Goal: Use online tool/utility: Utilize a website feature to perform a specific function

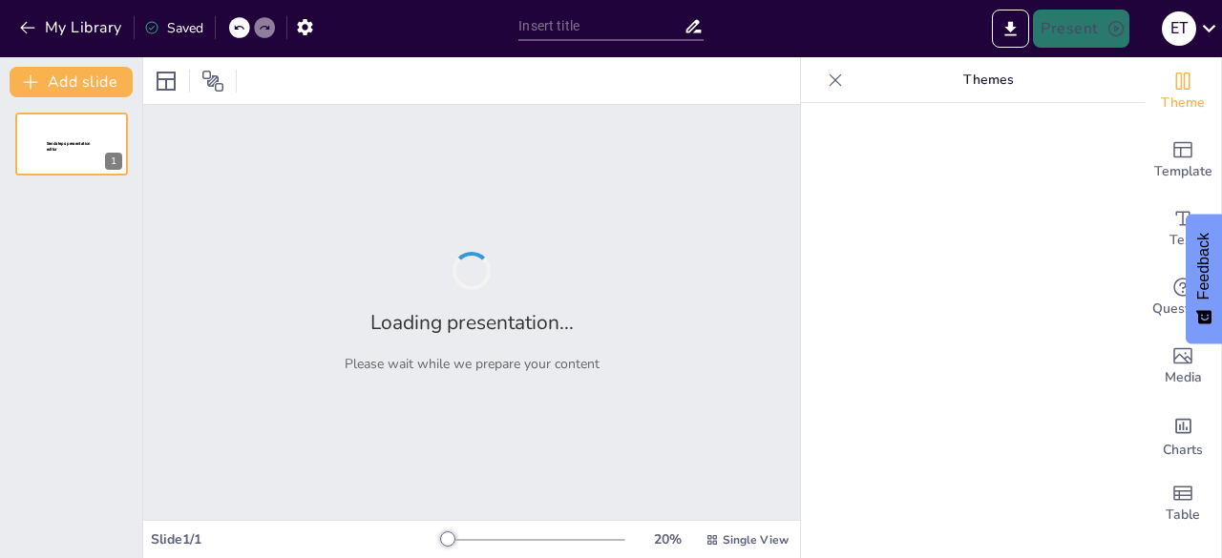
type input "Imported Caso_Colombia.pptx"
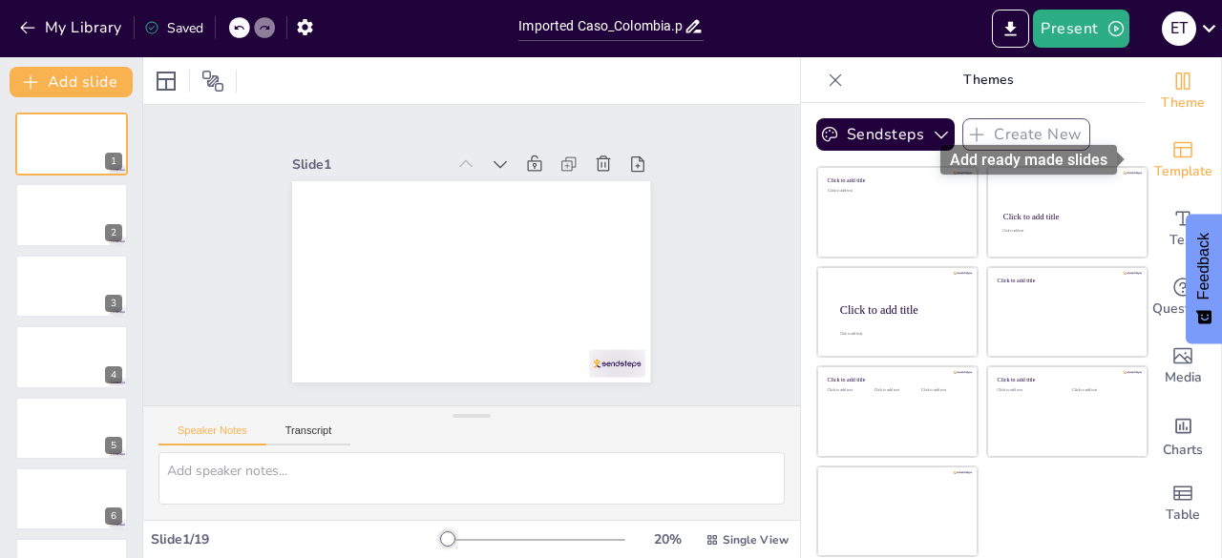
click at [1171, 156] on icon "Add ready made slides" at bounding box center [1182, 149] width 23 height 23
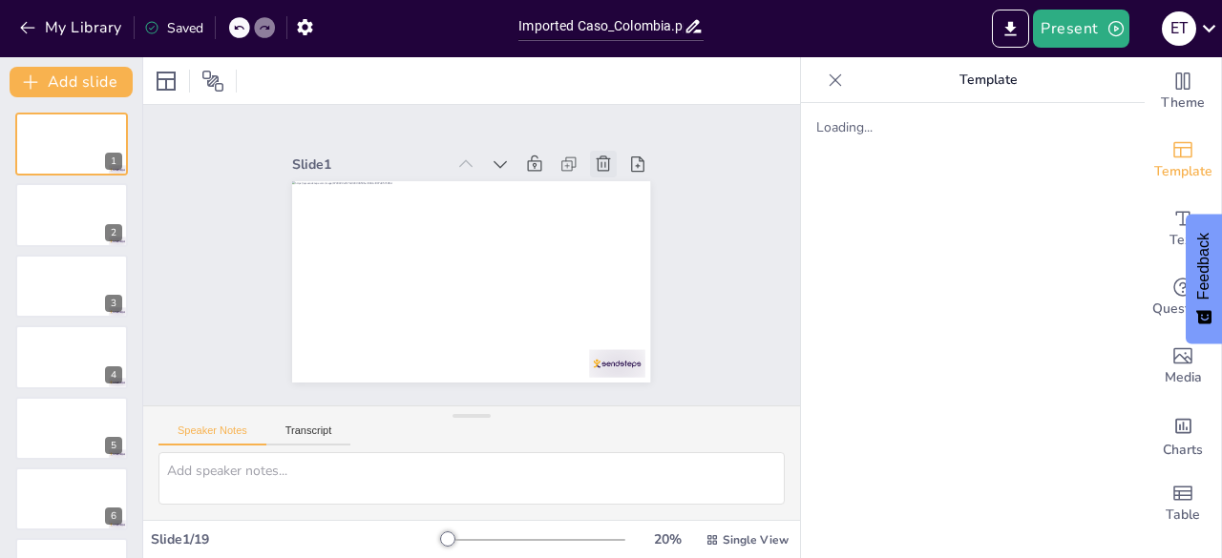
click at [616, 200] on icon at bounding box center [625, 209] width 18 height 19
click at [618, 229] on icon at bounding box center [631, 242] width 26 height 26
click at [559, 385] on icon at bounding box center [548, 395] width 21 height 21
click at [616, 213] on icon at bounding box center [628, 225] width 25 height 25
click at [603, 310] on icon at bounding box center [616, 323] width 26 height 26
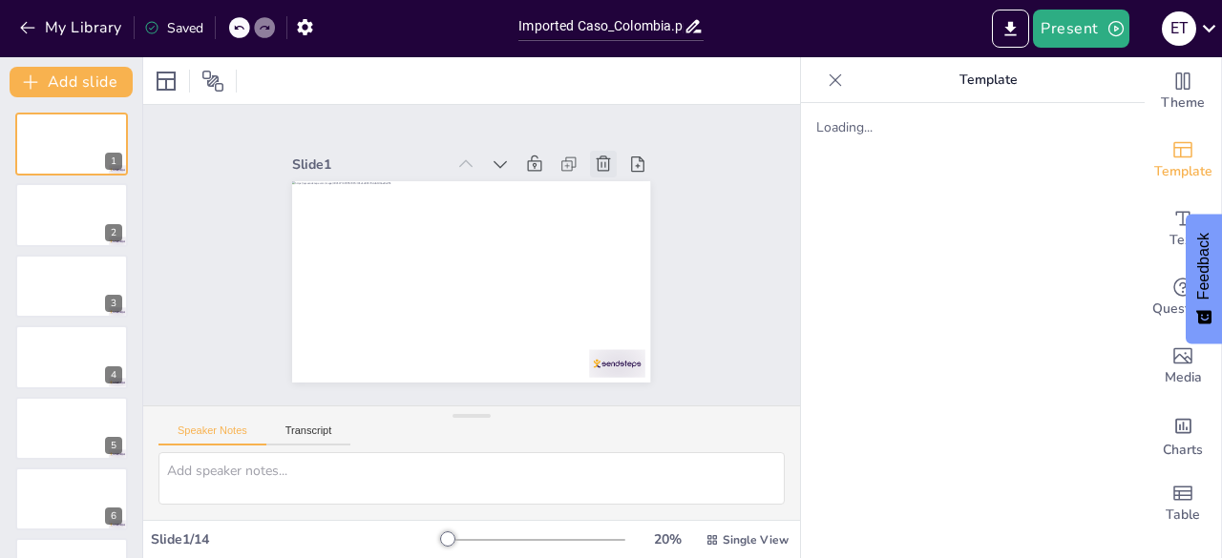
click at [609, 295] on icon at bounding box center [622, 308] width 27 height 27
click at [545, 391] on icon at bounding box center [533, 402] width 23 height 23
click at [618, 229] on icon at bounding box center [631, 242] width 26 height 26
click at [617, 262] on icon at bounding box center [630, 275] width 27 height 27
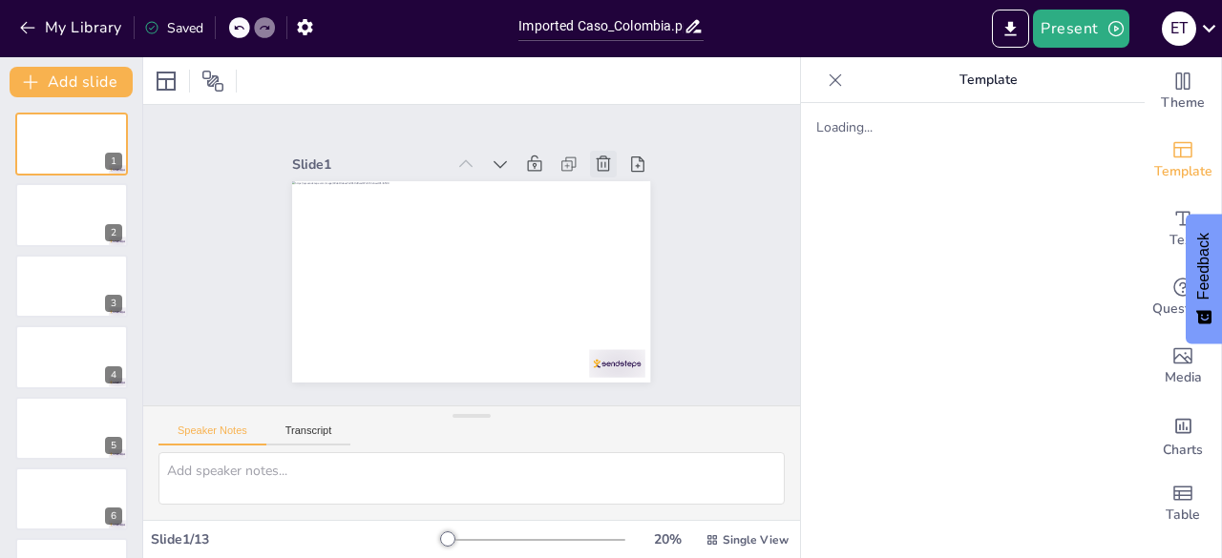
click at [618, 229] on icon at bounding box center [631, 242] width 26 height 26
click at [618, 245] on icon at bounding box center [631, 258] width 27 height 27
click at [603, 310] on icon at bounding box center [616, 323] width 26 height 26
click at [573, 377] on icon at bounding box center [563, 386] width 19 height 19
click at [609, 295] on icon at bounding box center [622, 308] width 27 height 27
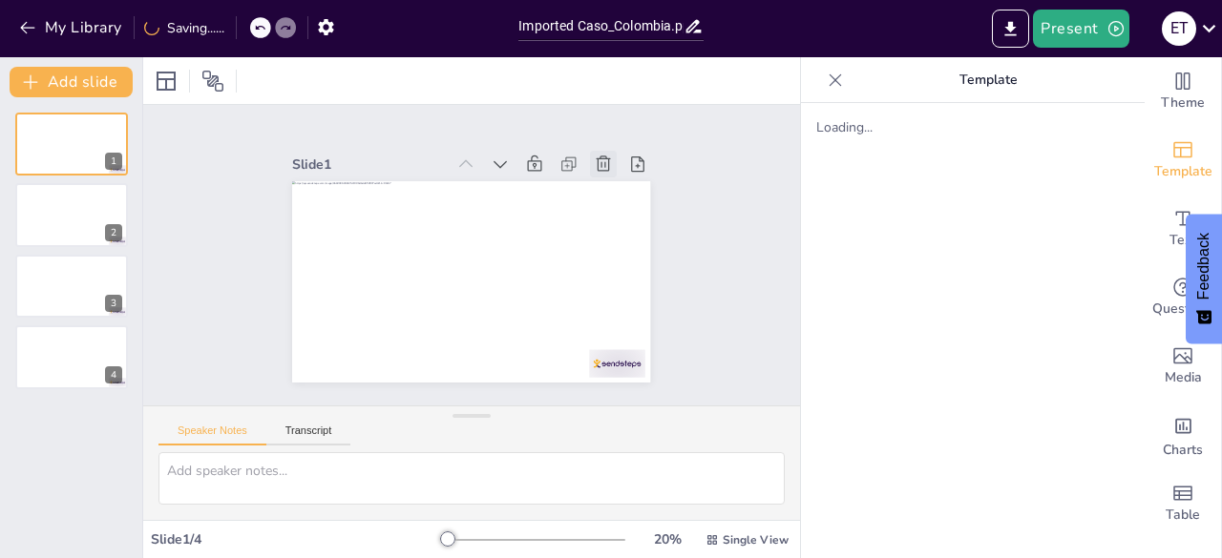
click at [608, 182] on icon at bounding box center [619, 193] width 23 height 23
click at [616, 213] on icon at bounding box center [628, 225] width 25 height 25
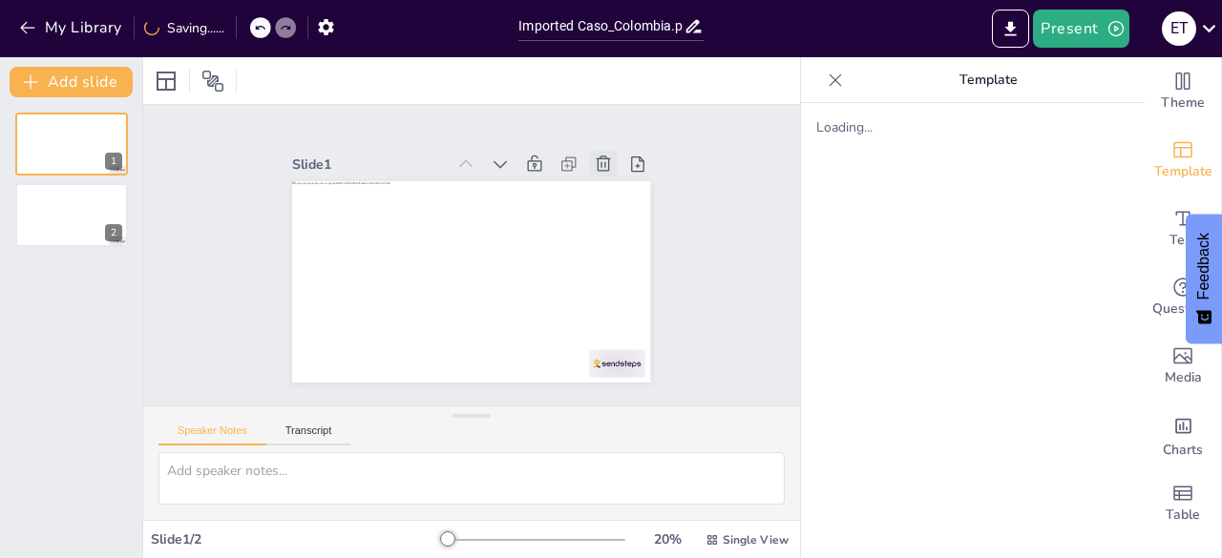
click at [613, 198] on icon at bounding box center [625, 210] width 24 height 24
click at [618, 229] on icon at bounding box center [631, 242] width 26 height 26
click at [618, 245] on icon at bounding box center [631, 258] width 27 height 27
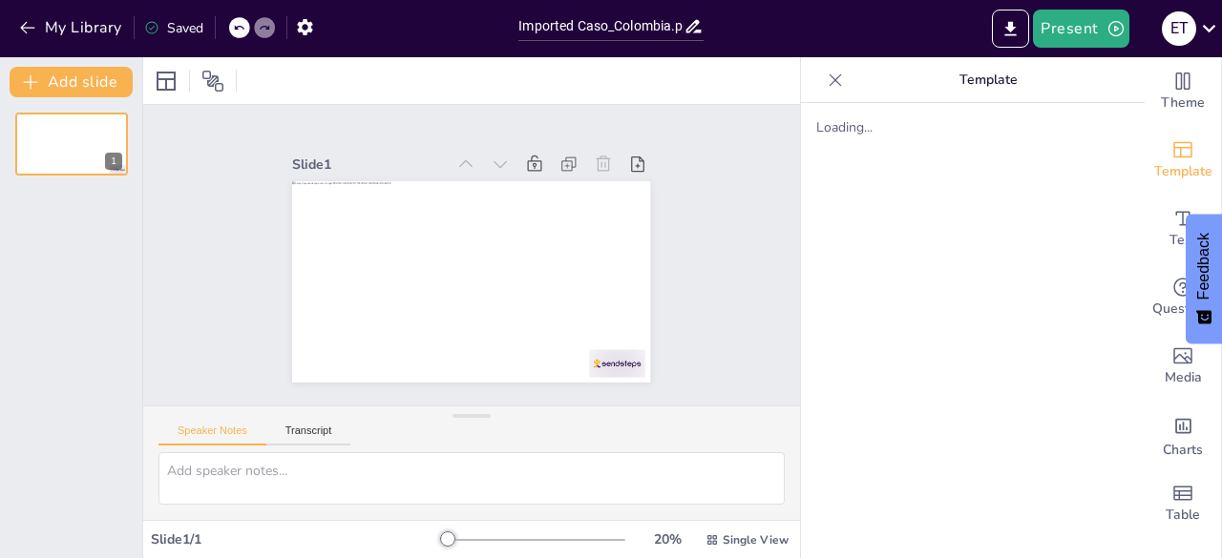
click at [603, 310] on icon at bounding box center [616, 323] width 26 height 26
click at [608, 182] on icon at bounding box center [619, 193] width 23 height 23
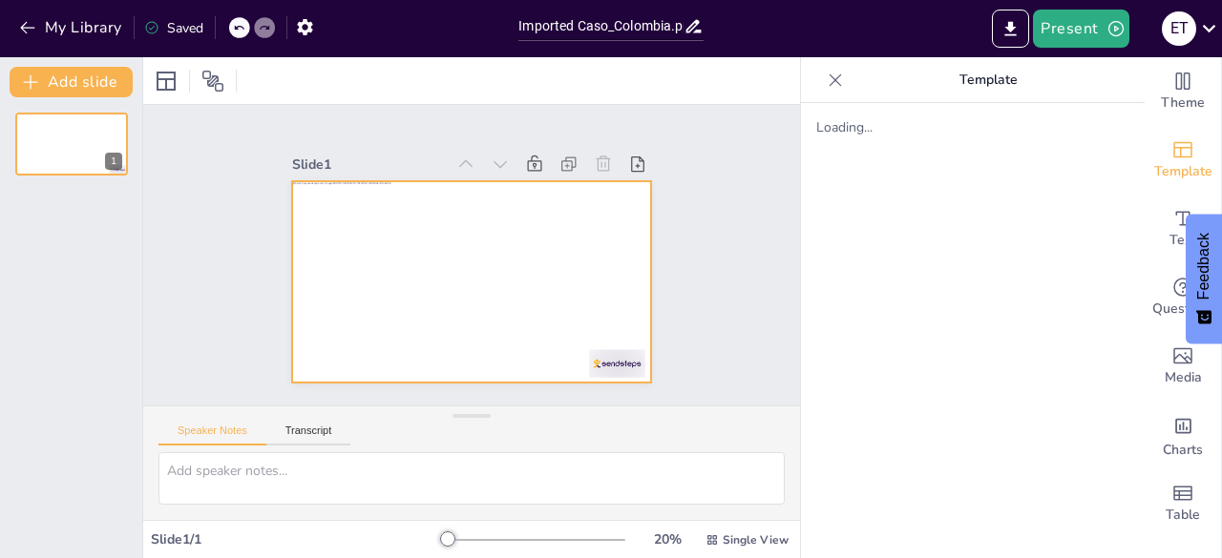
drag, startPoint x: 78, startPoint y: 152, endPoint x: 21, endPoint y: 305, distance: 163.1
click at [21, 305] on div "1" at bounding box center [71, 327] width 142 height 461
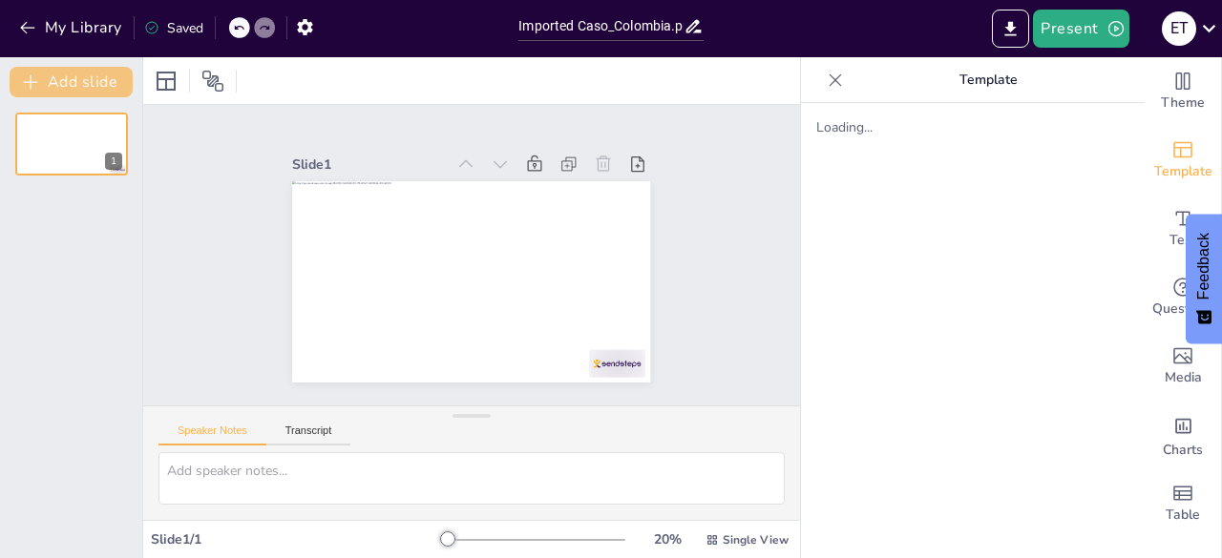
click at [28, 68] on button "Add slide" at bounding box center [71, 82] width 123 height 31
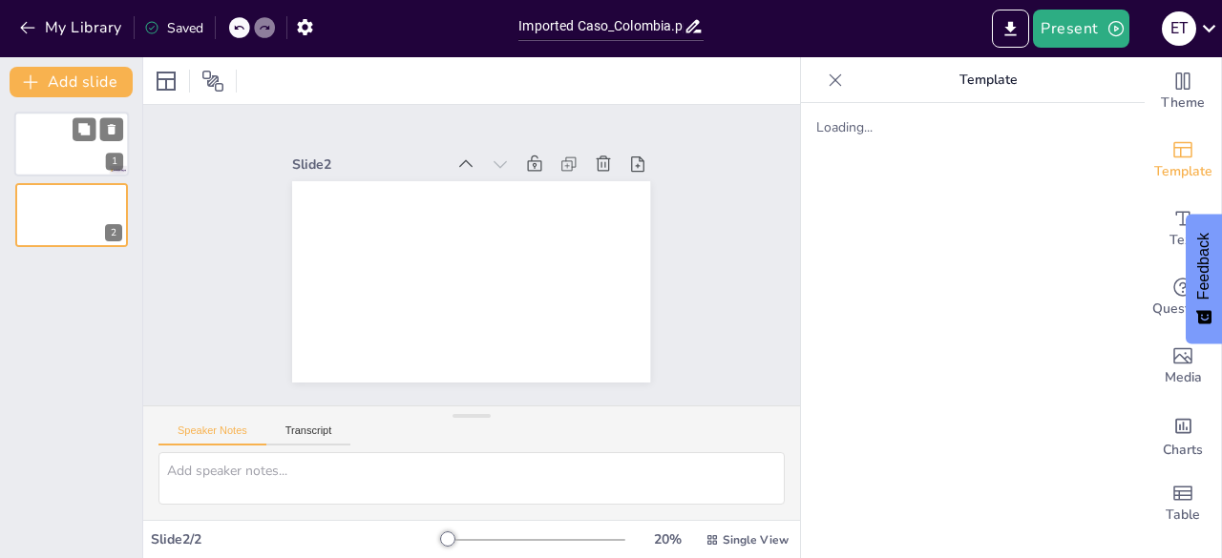
click at [63, 163] on div at bounding box center [71, 144] width 115 height 65
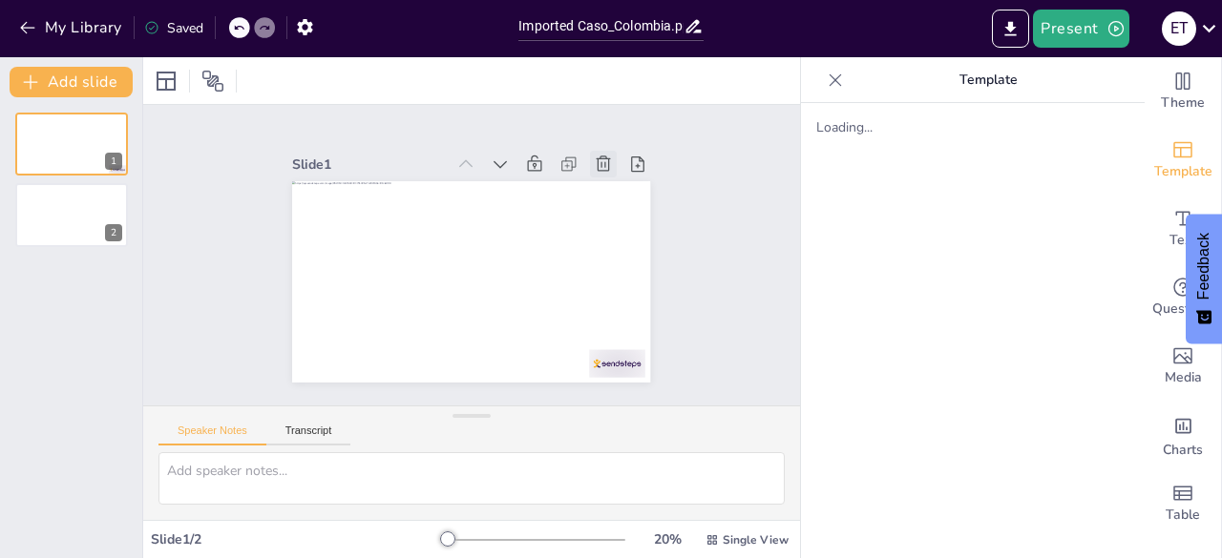
click at [603, 310] on icon at bounding box center [616, 323] width 26 height 26
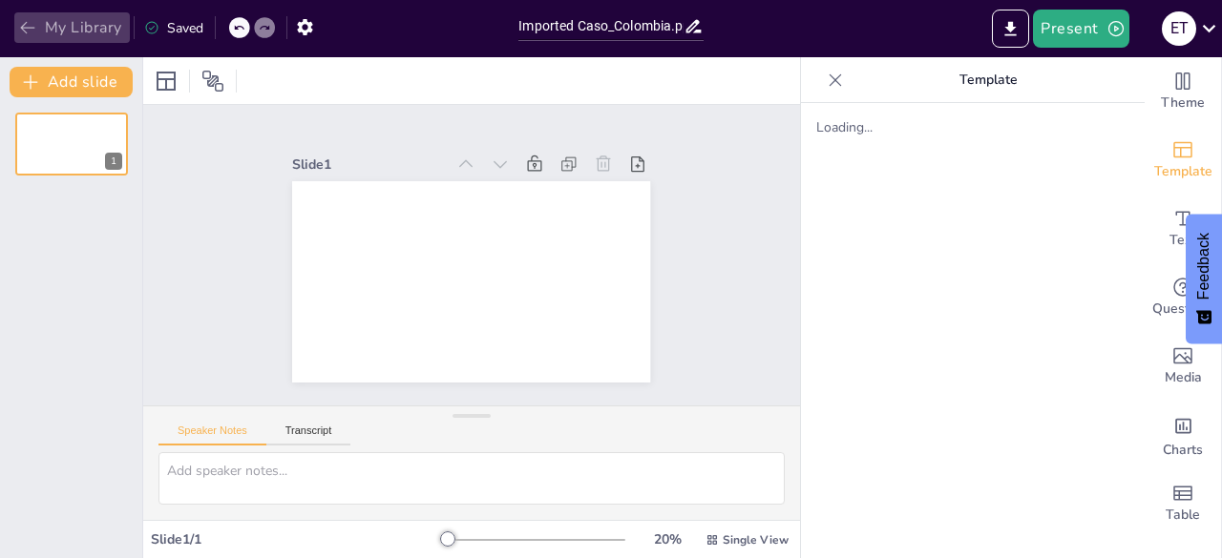
click at [50, 22] on button "My Library" at bounding box center [72, 27] width 116 height 31
